Goal: Information Seeking & Learning: Learn about a topic

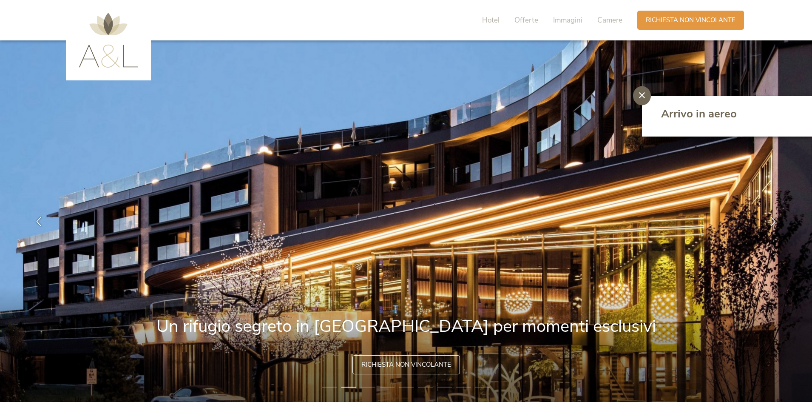
click at [367, 385] on li "3" at bounding box center [368, 387] width 15 height 9
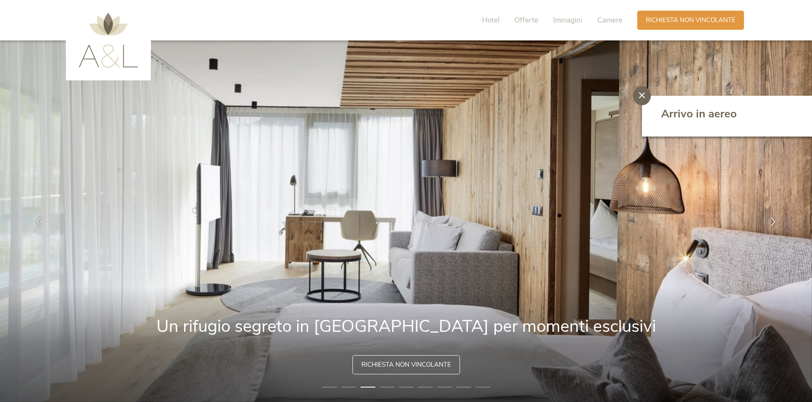
click at [387, 387] on li "4" at bounding box center [387, 387] width 15 height 9
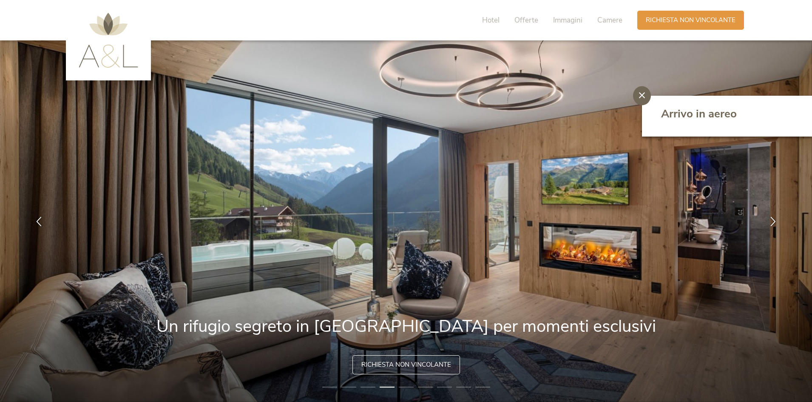
click at [405, 385] on li "5" at bounding box center [406, 387] width 15 height 9
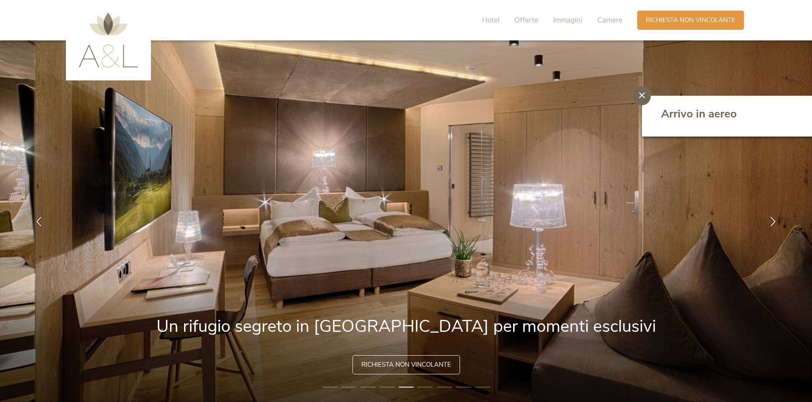
click at [421, 387] on li "6" at bounding box center [425, 387] width 15 height 9
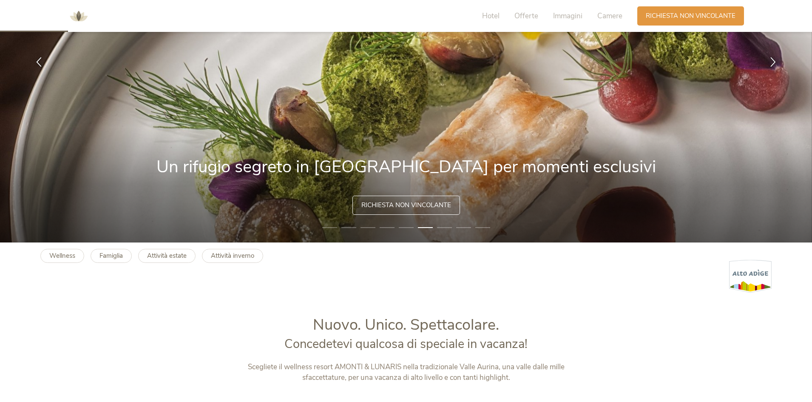
scroll to position [255, 0]
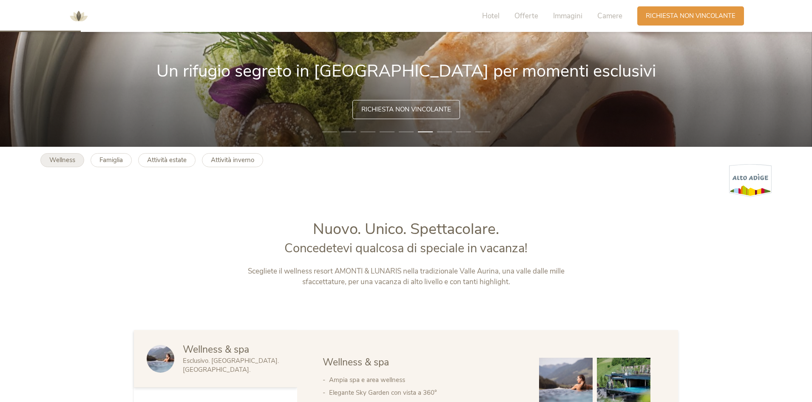
click at [55, 160] on b "Wellness" at bounding box center [62, 160] width 26 height 9
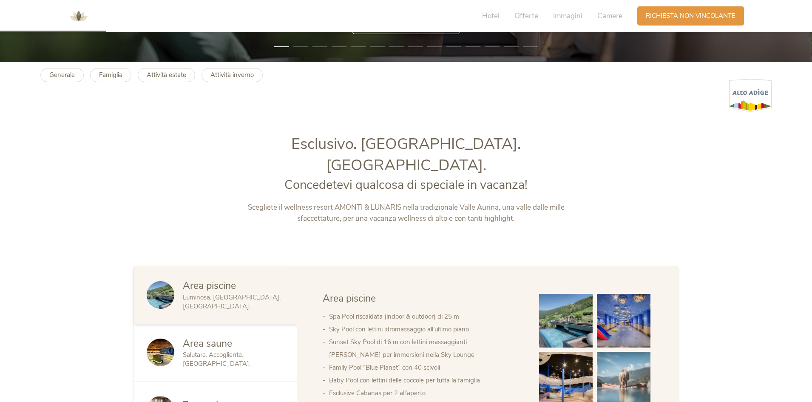
scroll to position [553, 0]
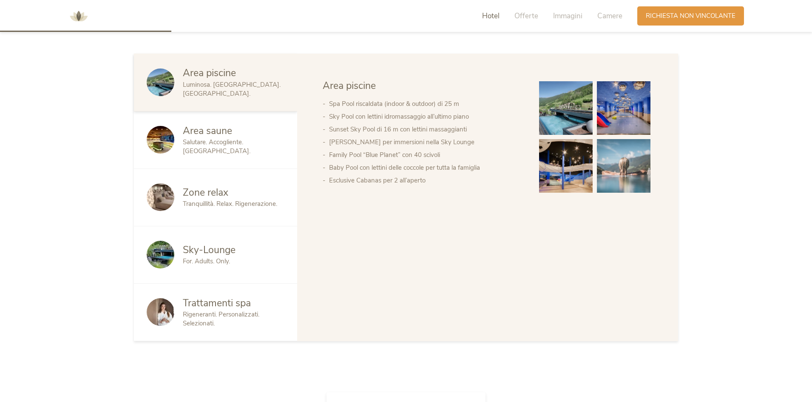
click at [237, 124] on div "Area saune" at bounding box center [234, 131] width 102 height 14
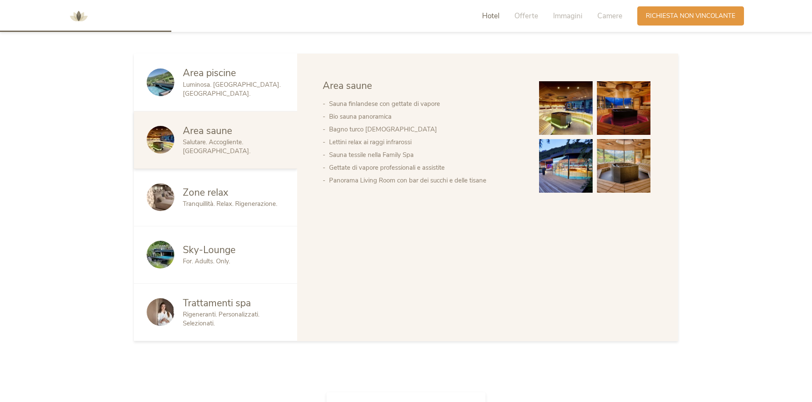
click at [236, 186] on div "Zone relax" at bounding box center [234, 193] width 102 height 14
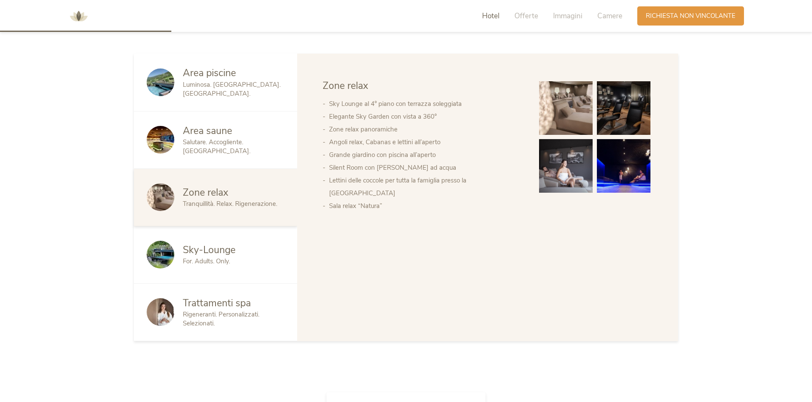
click at [236, 257] on div "For. Adults. Only." at bounding box center [234, 261] width 102 height 9
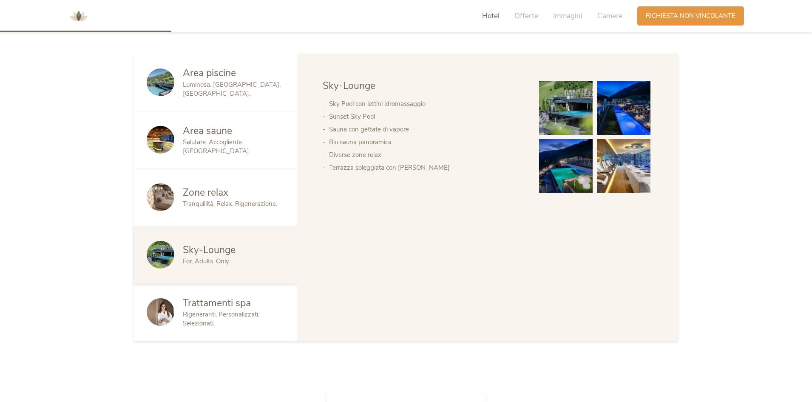
click at [239, 296] on span "Trattamenti spa" at bounding box center [217, 302] width 68 height 13
